Goal: Task Accomplishment & Management: Manage account settings

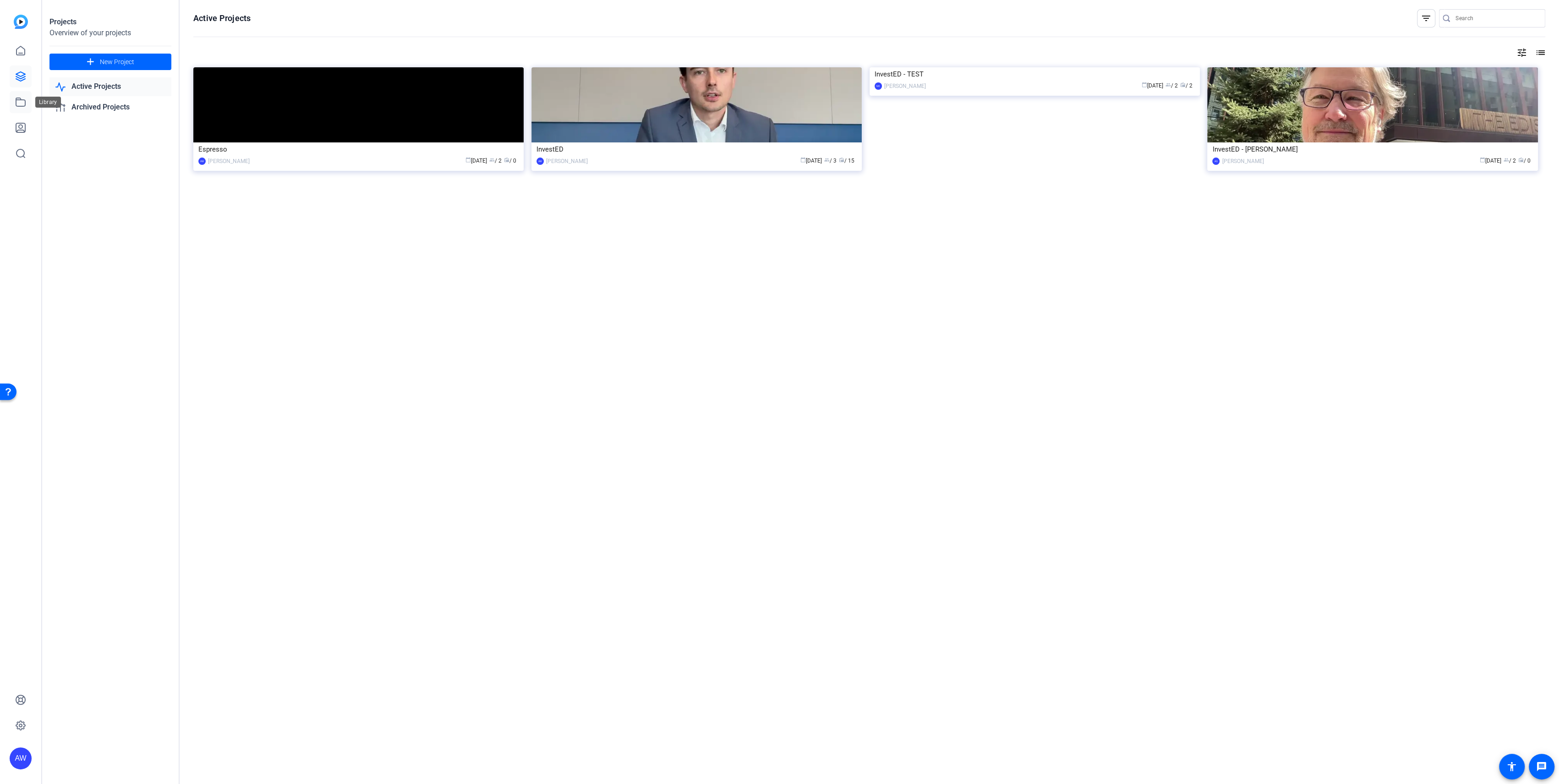
click at [22, 101] on icon at bounding box center [20, 102] width 11 height 11
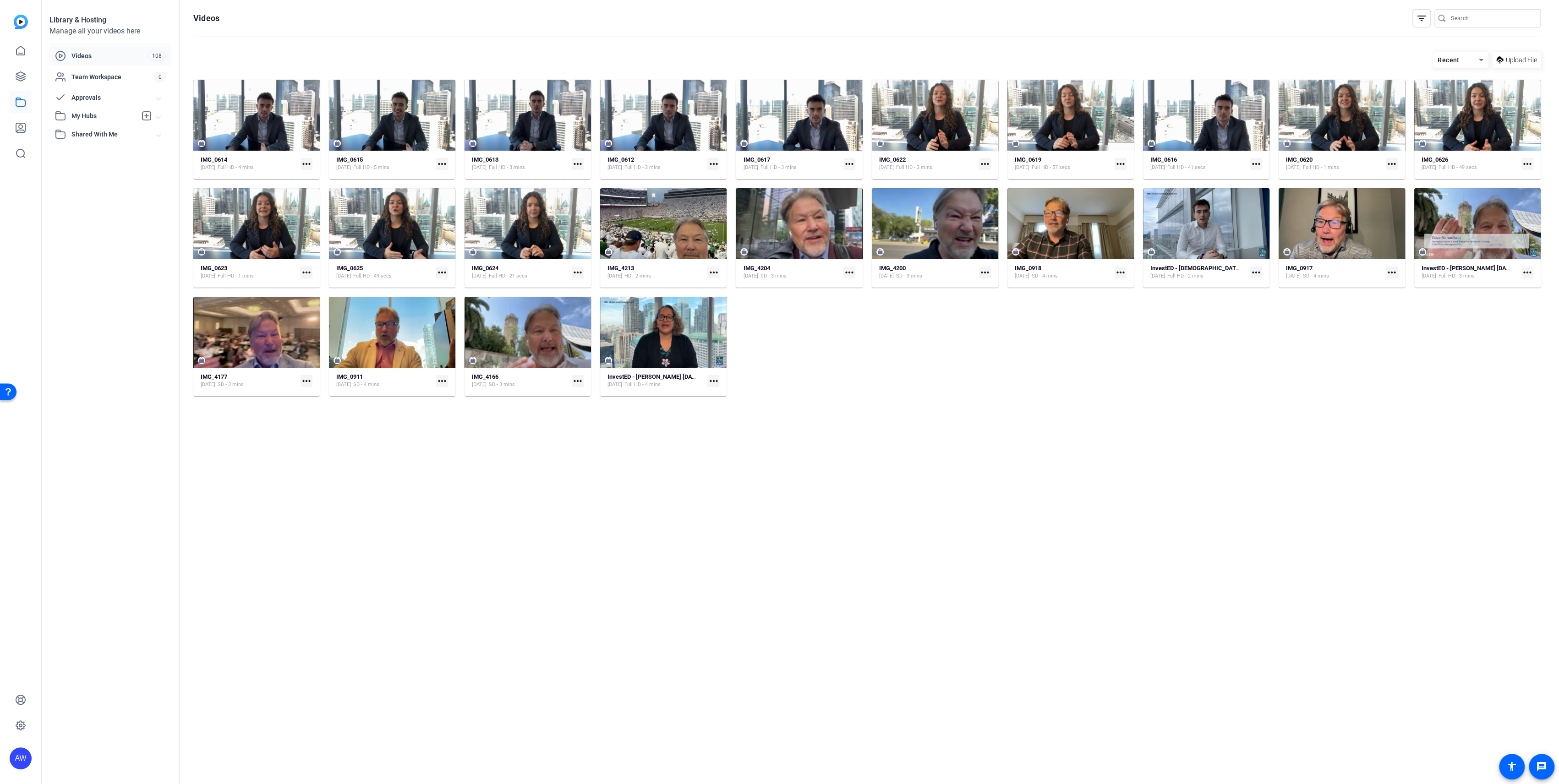
click at [910, 389] on div "IMG_0614 [DATE] Full HD - 4 mins more_horiz IMG_0615 [DATE] Full HD - 5 mins mo…" at bounding box center [866, 237] width 1347 height 316
click at [535, 198] on div at bounding box center [527, 224] width 126 height 71
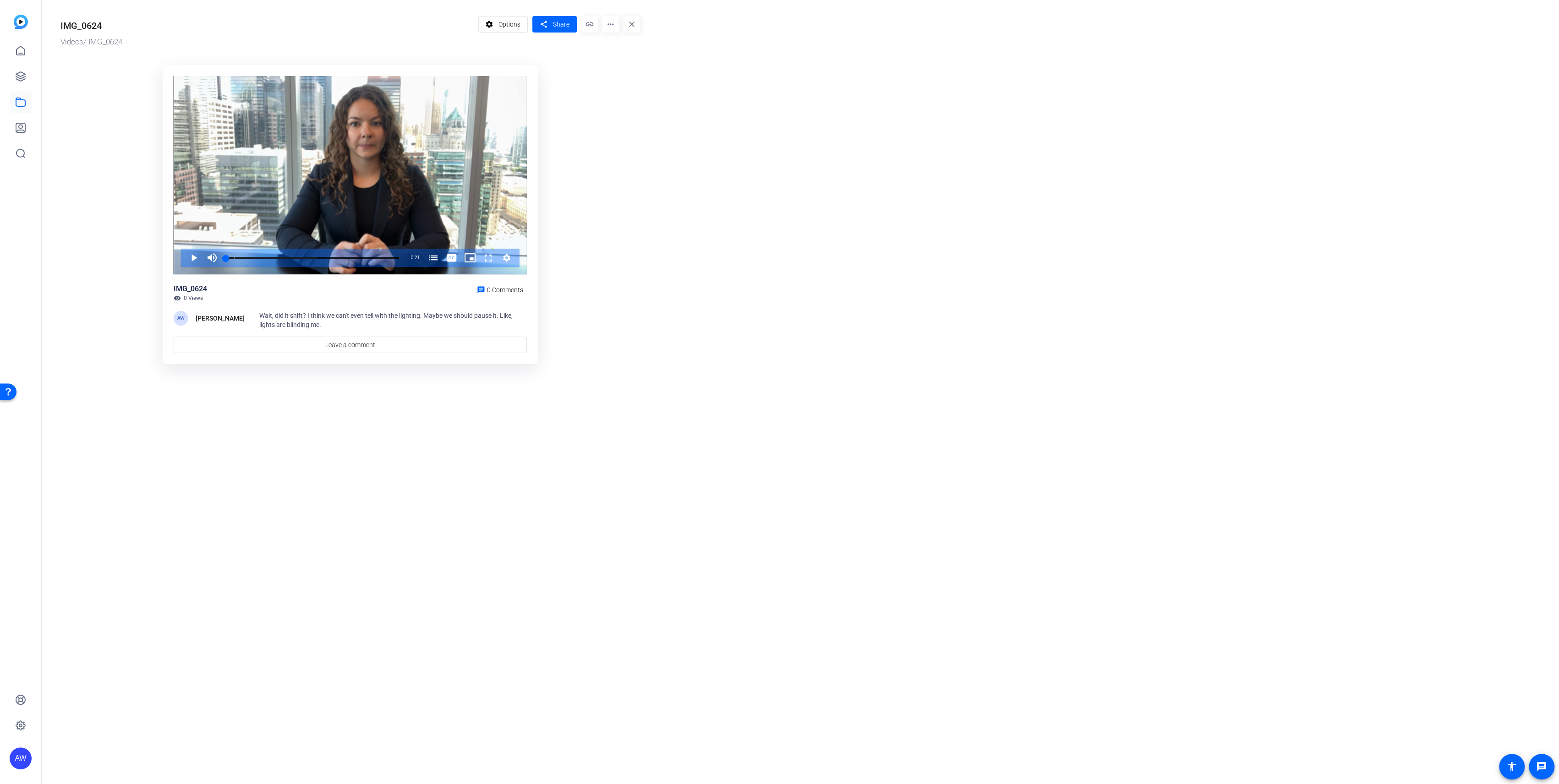
click at [314, 318] on span "Wait, did it shift? I think we can't even tell with the lighting. Maybe we shou…" at bounding box center [385, 320] width 253 height 17
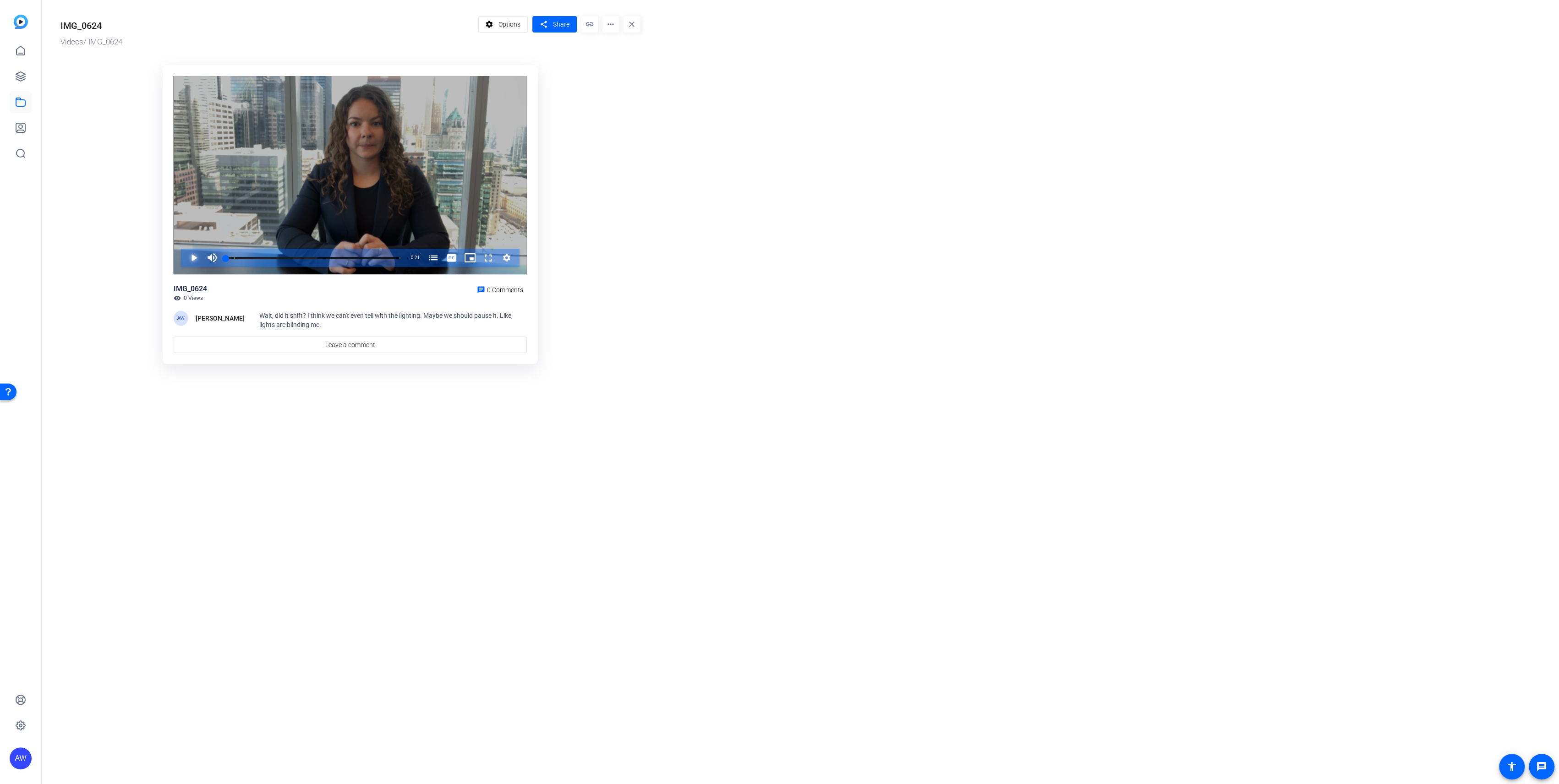
click at [185, 259] on span "Video Player" at bounding box center [185, 258] width 0 height 18
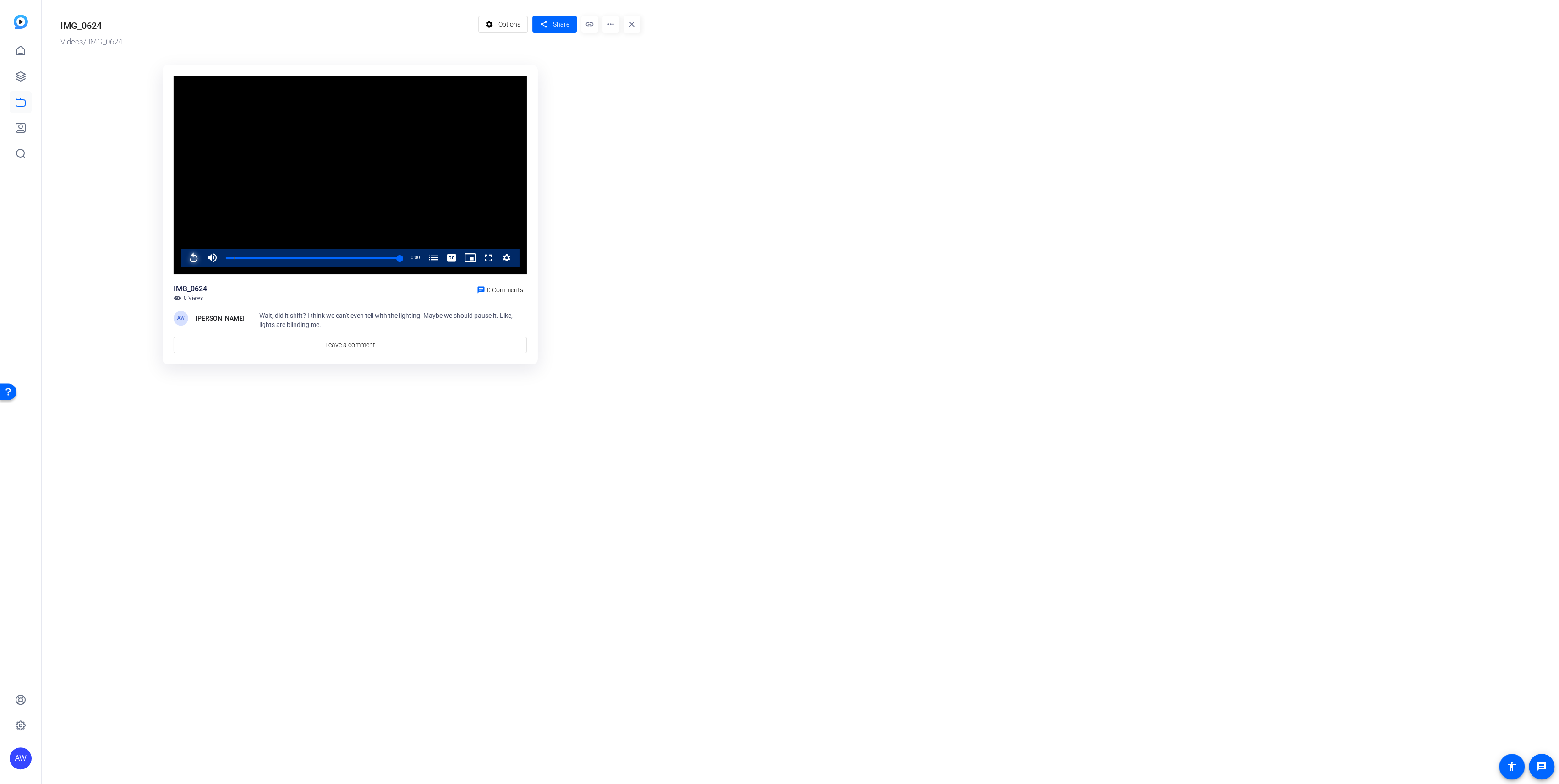
click at [185, 259] on span "Video Player" at bounding box center [185, 258] width 0 height 18
click at [611, 26] on mat-icon "more_horiz" at bounding box center [611, 24] width 17 height 17
click at [631, 104] on div "Analytics Manage Hubs Download Extract Audio Download MP4 Delete" at bounding box center [630, 69] width 55 height 74
click at [631, 101] on ktd-grid "Video Player is loading. Play Video Replay Mute Current Time 0:21 / Duration 0:…" at bounding box center [349, 215] width 579 height 312
click at [609, 24] on mat-icon "more_horiz" at bounding box center [611, 24] width 17 height 17
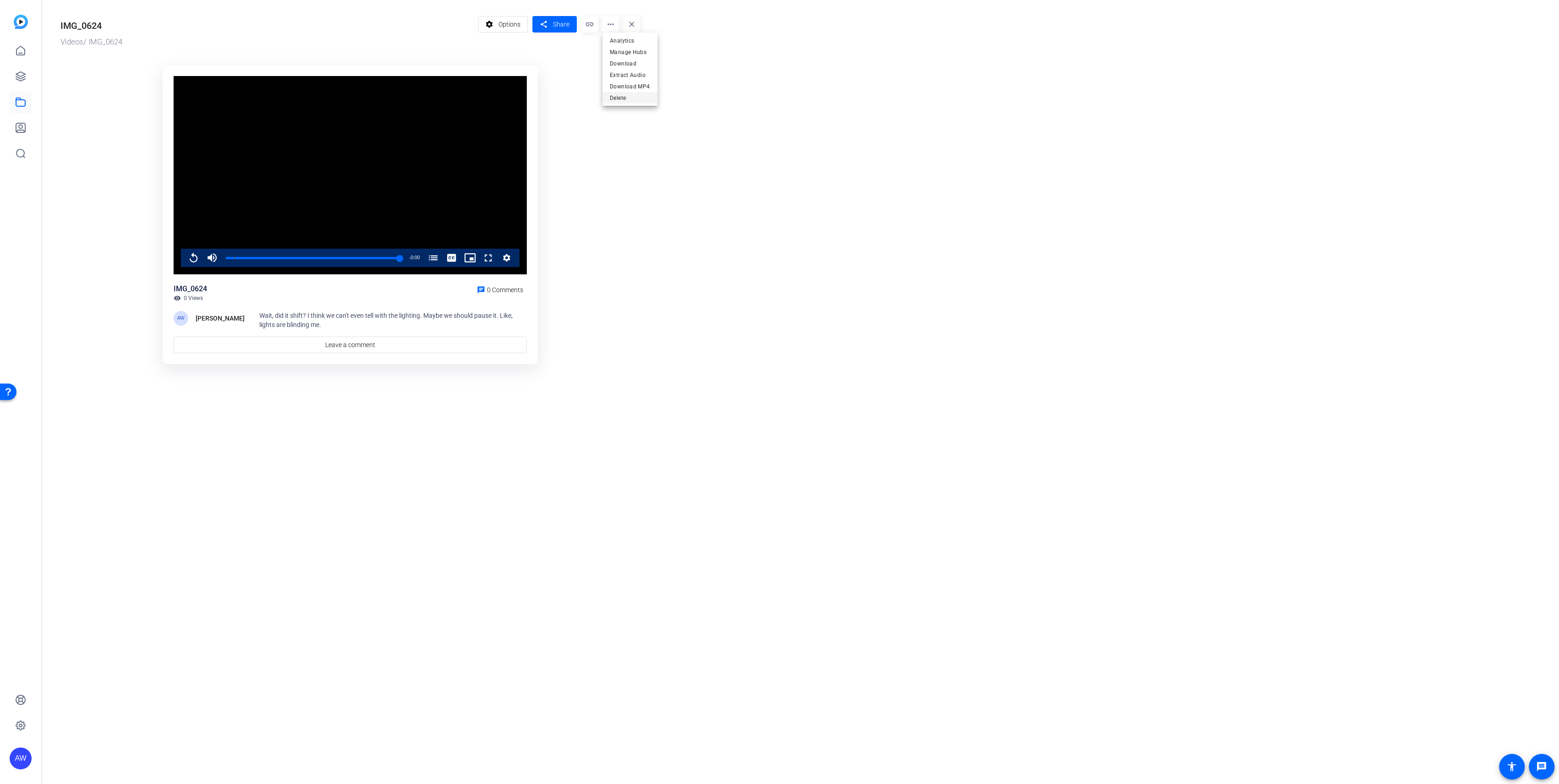
click at [618, 93] on span "Delete" at bounding box center [630, 98] width 41 height 11
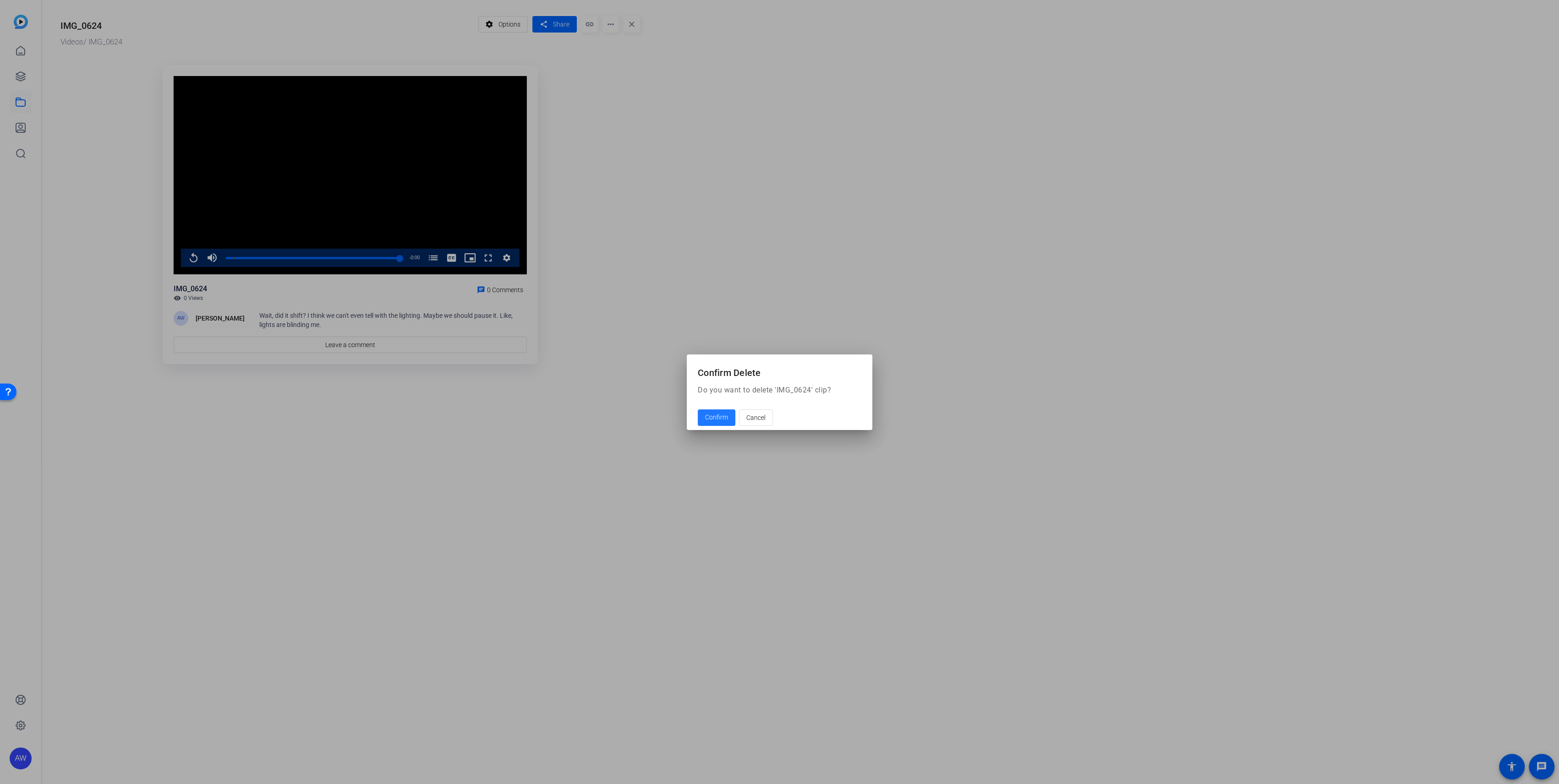
click at [707, 420] on span "Confirm" at bounding box center [716, 417] width 23 height 10
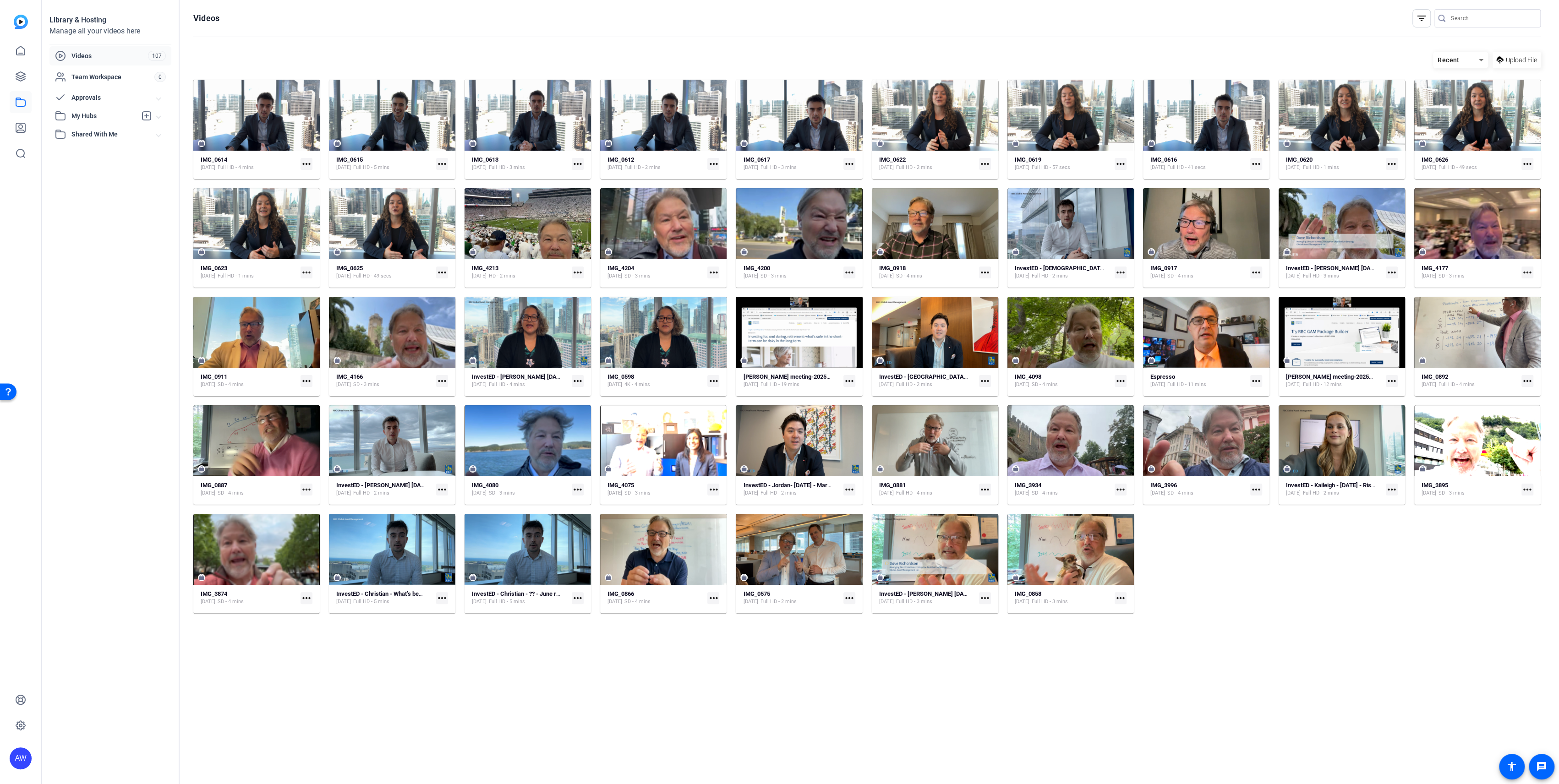
click at [1183, 579] on div "IMG_0614 [DATE] Full HD - 4 mins more_horiz IMG_0615 [DATE] Full HD - 5 mins mo…" at bounding box center [866, 346] width 1347 height 533
click at [385, 246] on div at bounding box center [392, 224] width 126 height 71
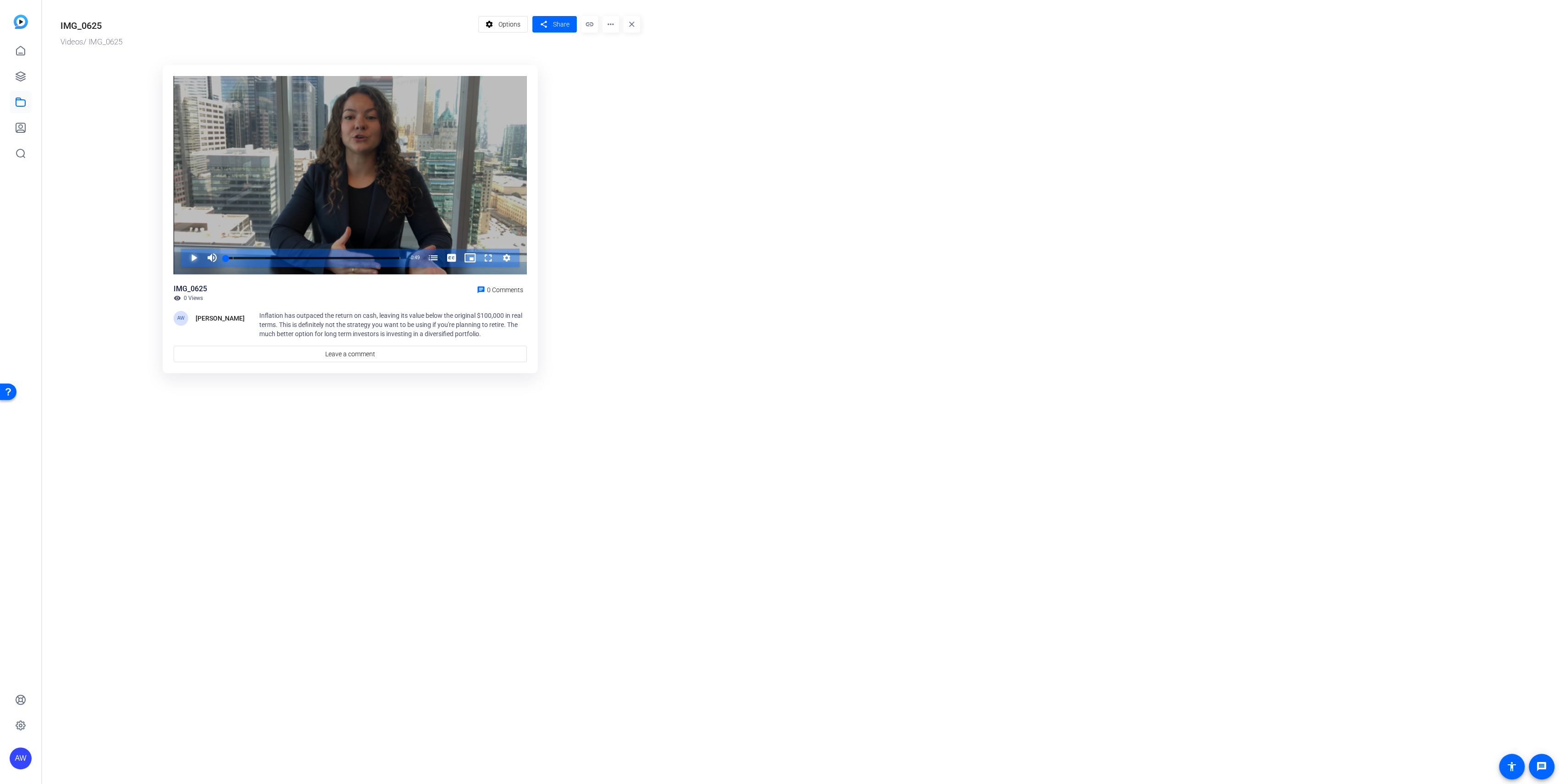
click at [185, 264] on span "Video Player" at bounding box center [185, 258] width 0 height 18
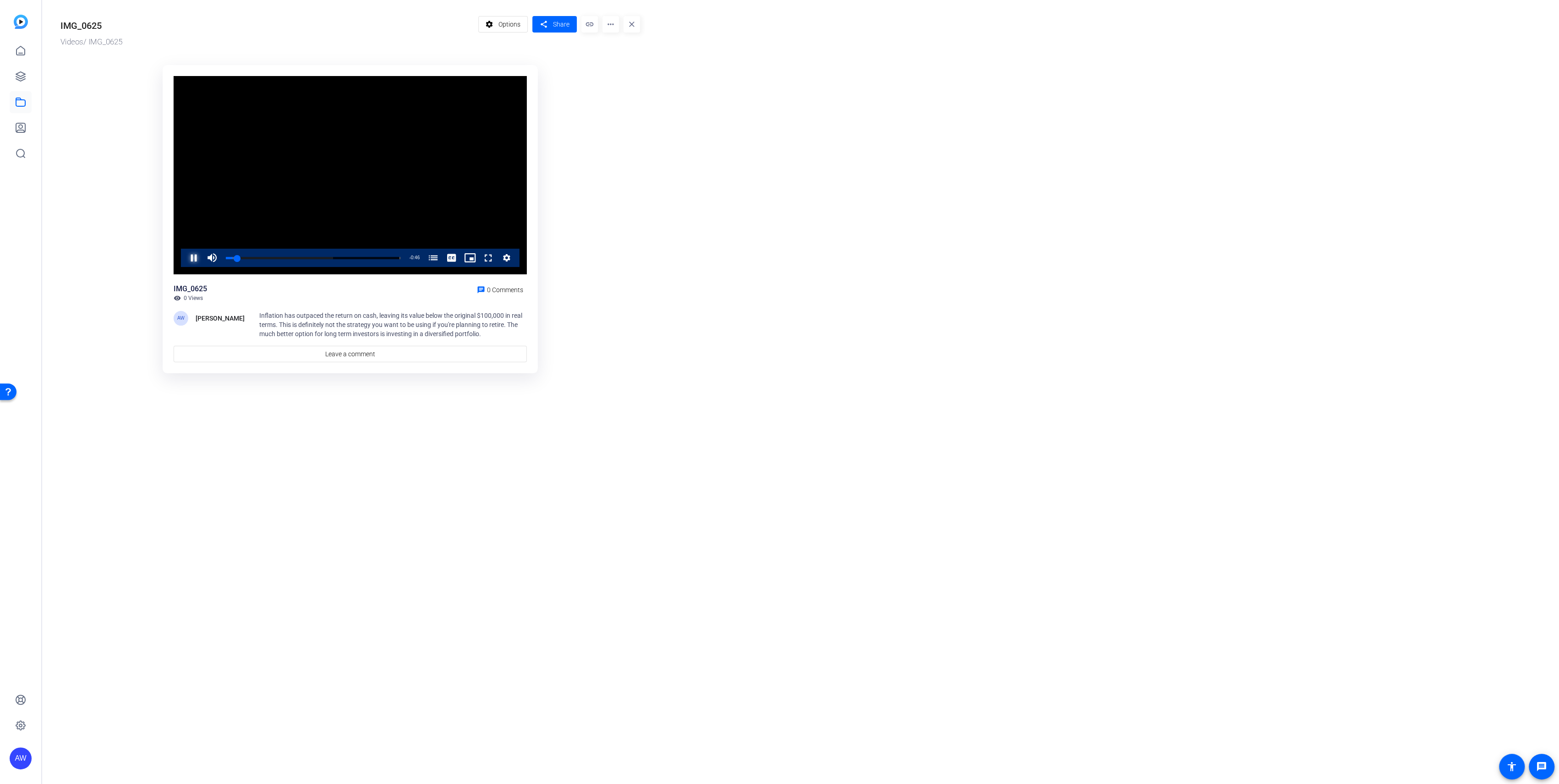
click at [185, 258] on span "Video Player" at bounding box center [185, 258] width 0 height 18
